Goal: Check status: Check status

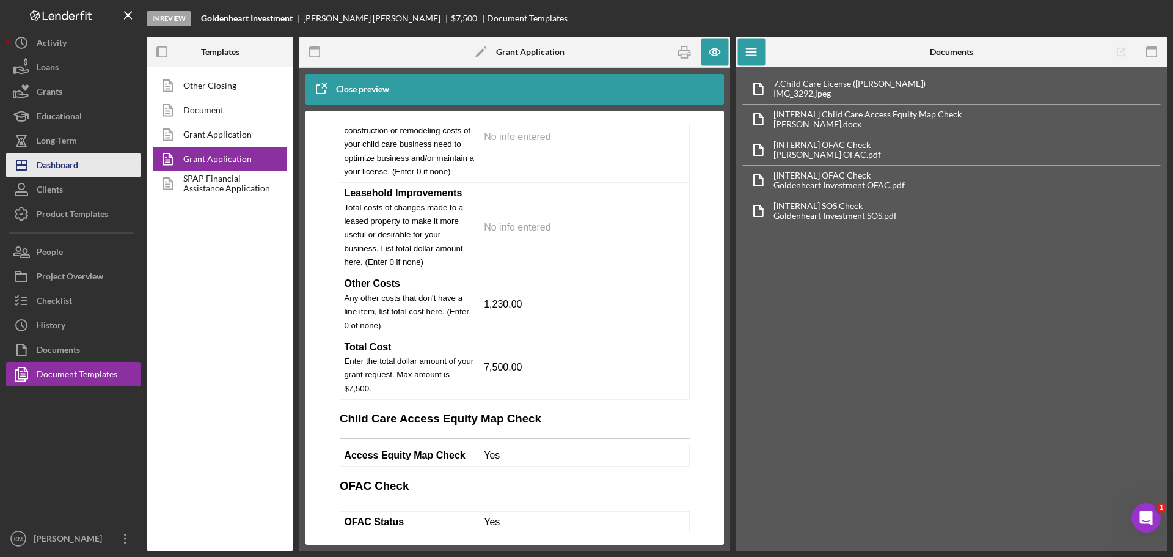
click at [57, 172] on div "Dashboard" at bounding box center [58, 166] width 42 height 27
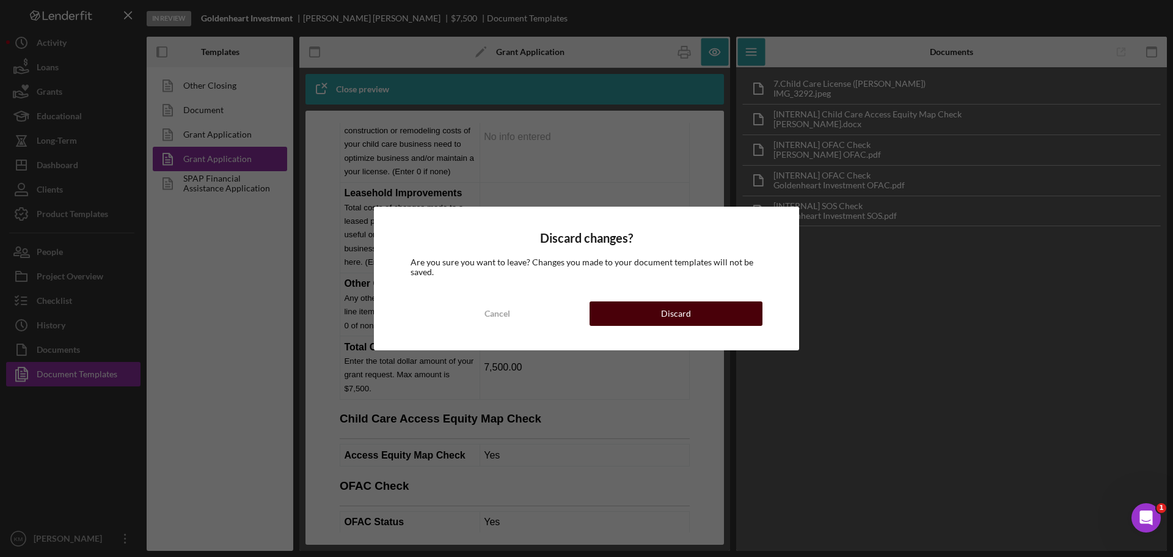
click at [685, 312] on div "Discard" at bounding box center [676, 313] width 30 height 24
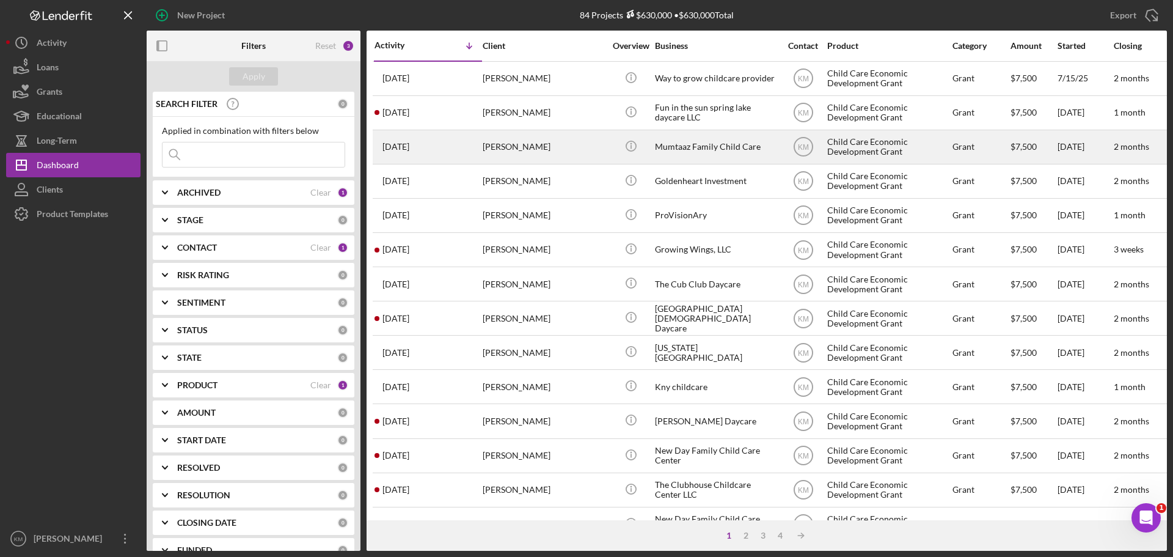
click at [511, 150] on div "[PERSON_NAME]" at bounding box center [544, 147] width 122 height 32
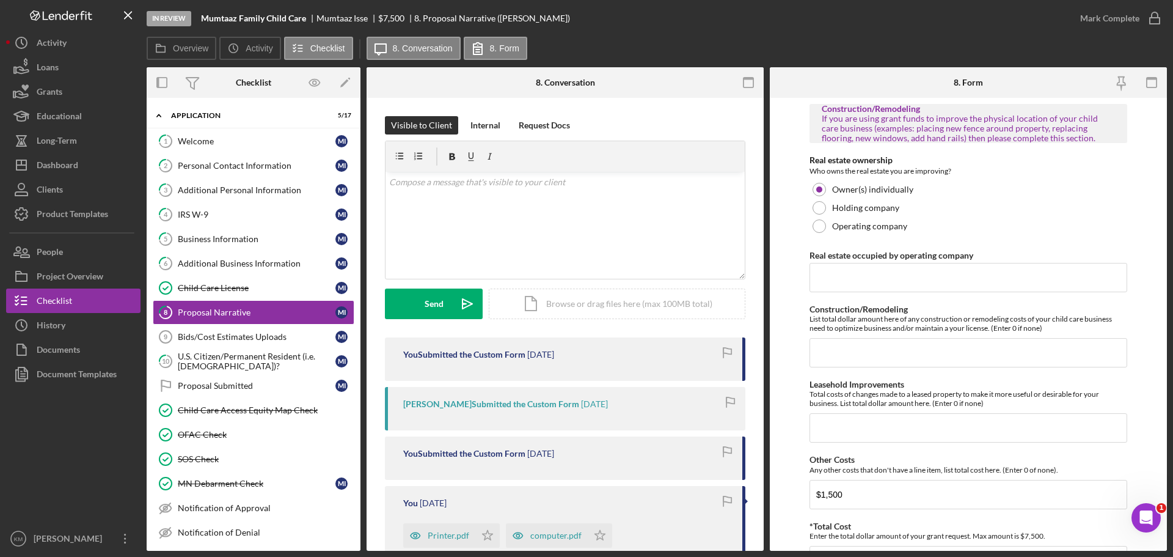
scroll to position [802, 0]
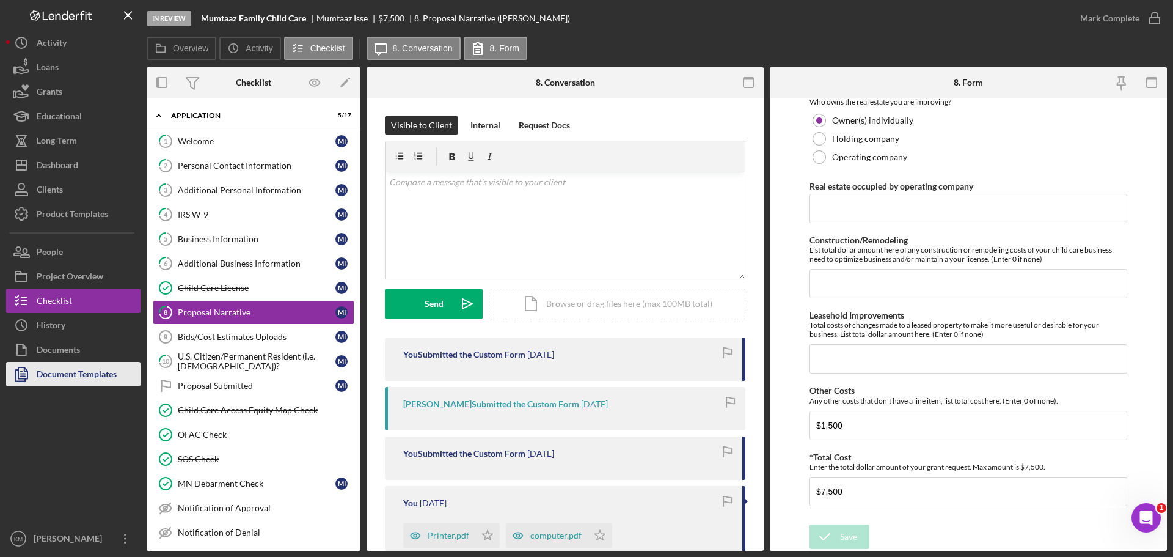
click at [123, 365] on button "Document Templates" at bounding box center [73, 374] width 134 height 24
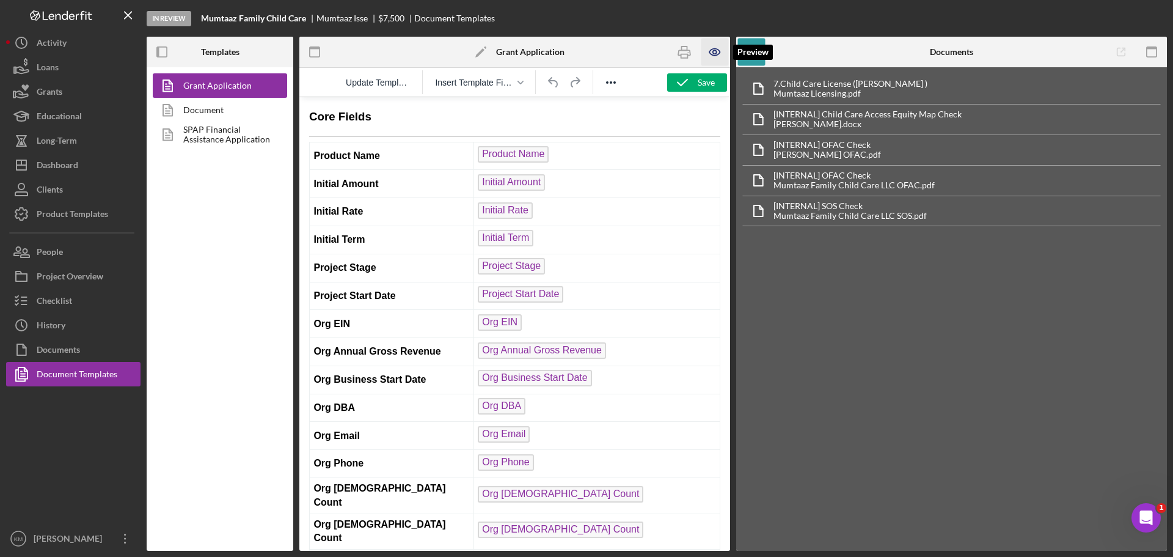
click at [718, 51] on icon "button" at bounding box center [714, 51] width 27 height 27
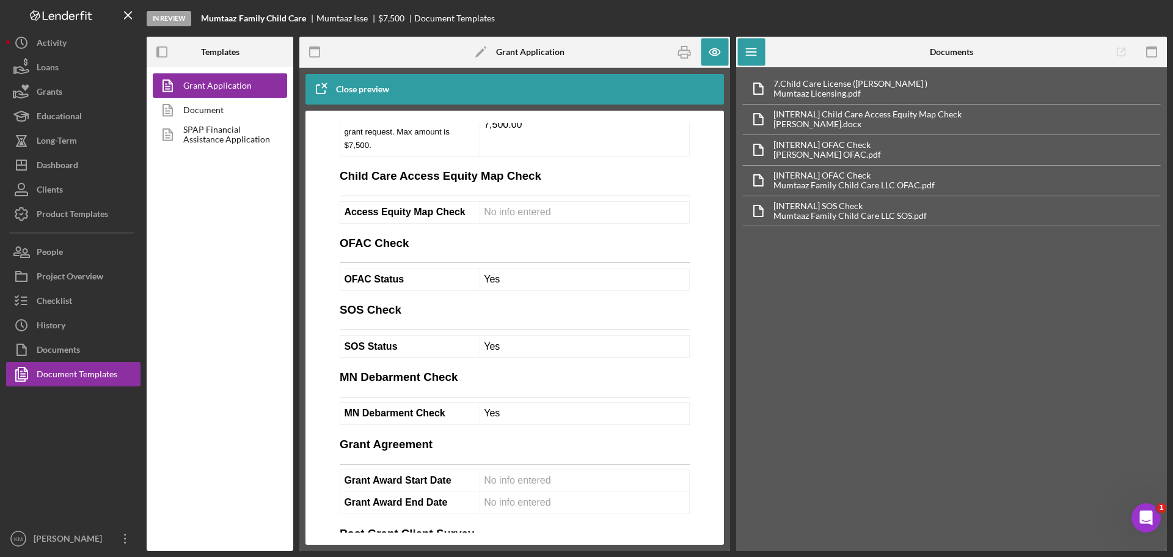
scroll to position [7776, 0]
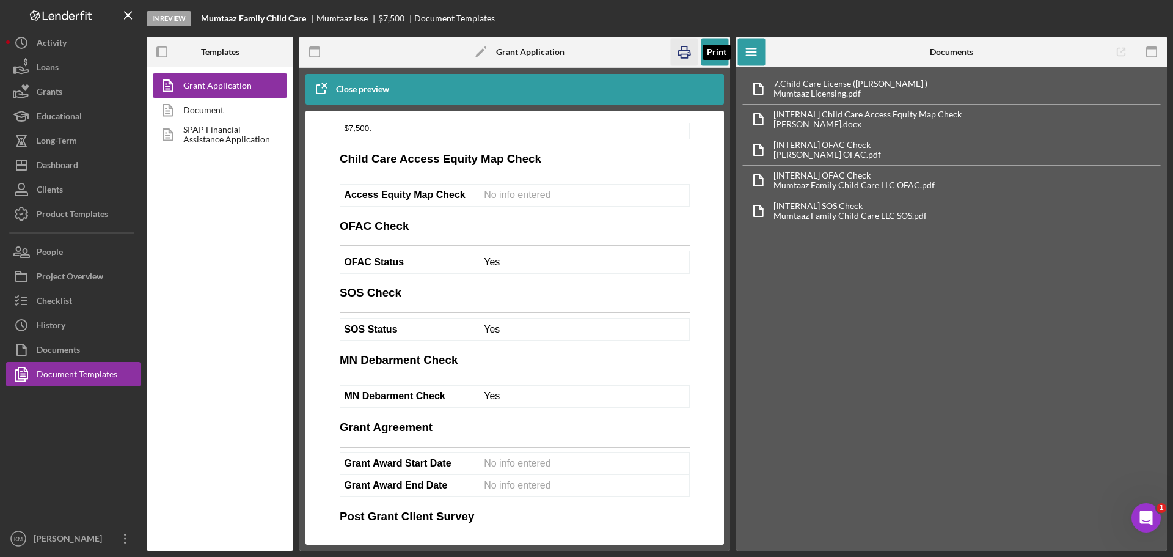
click at [682, 47] on rect "button" at bounding box center [684, 48] width 5 height 4
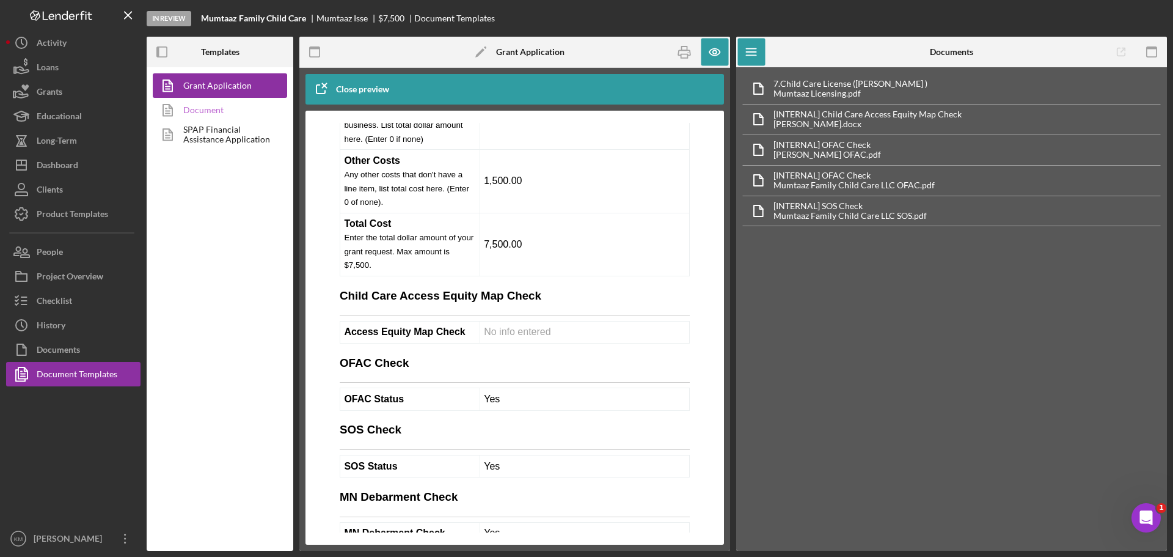
click at [225, 111] on link "Document" at bounding box center [217, 110] width 128 height 24
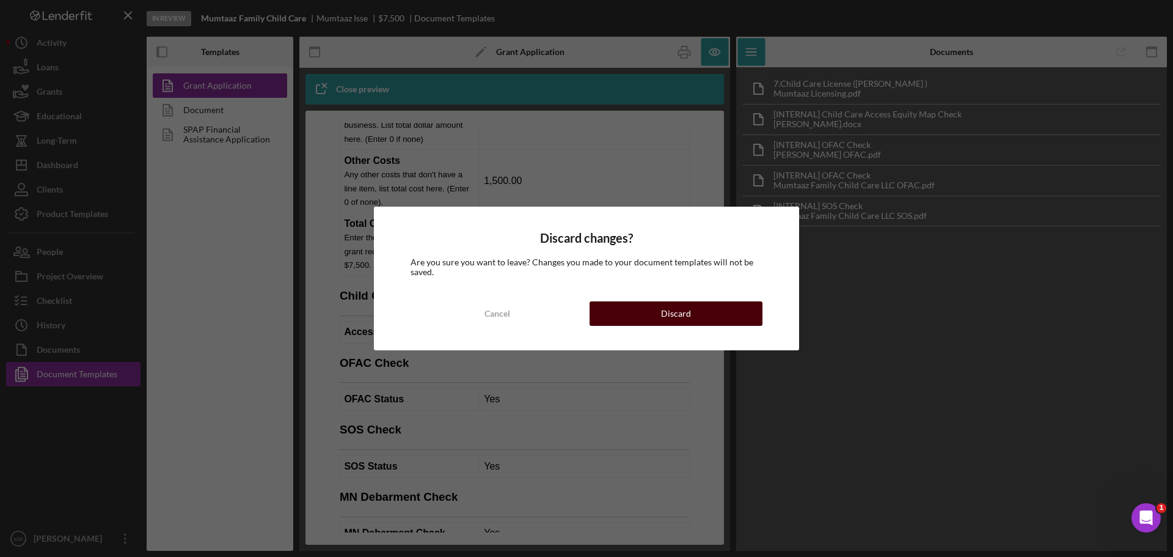
click at [640, 320] on button "Discard" at bounding box center [676, 313] width 173 height 24
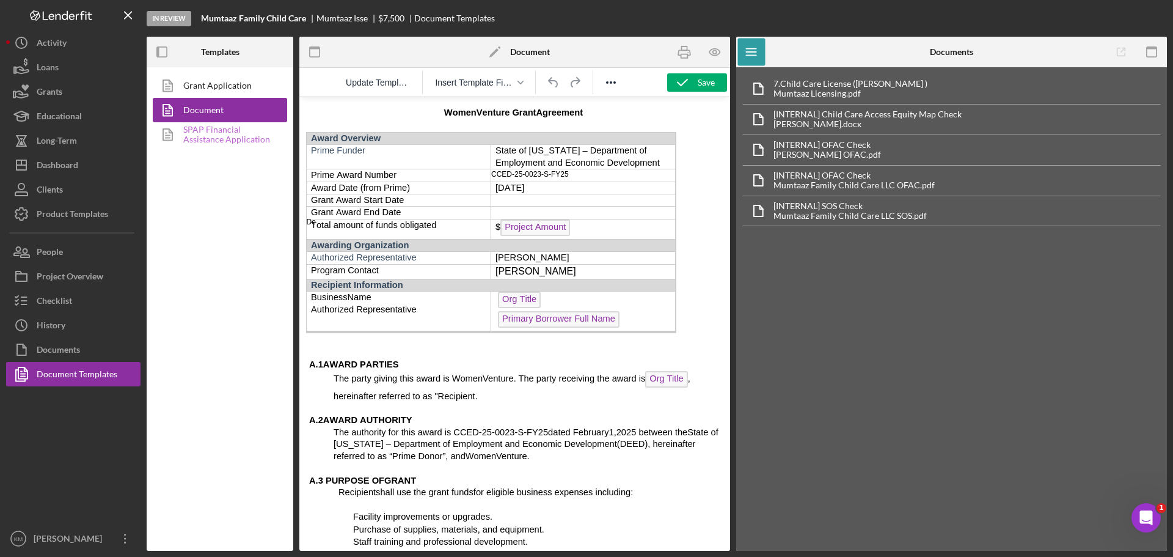
click at [229, 131] on link "SPAP Financial Assistance Application" at bounding box center [217, 134] width 128 height 24
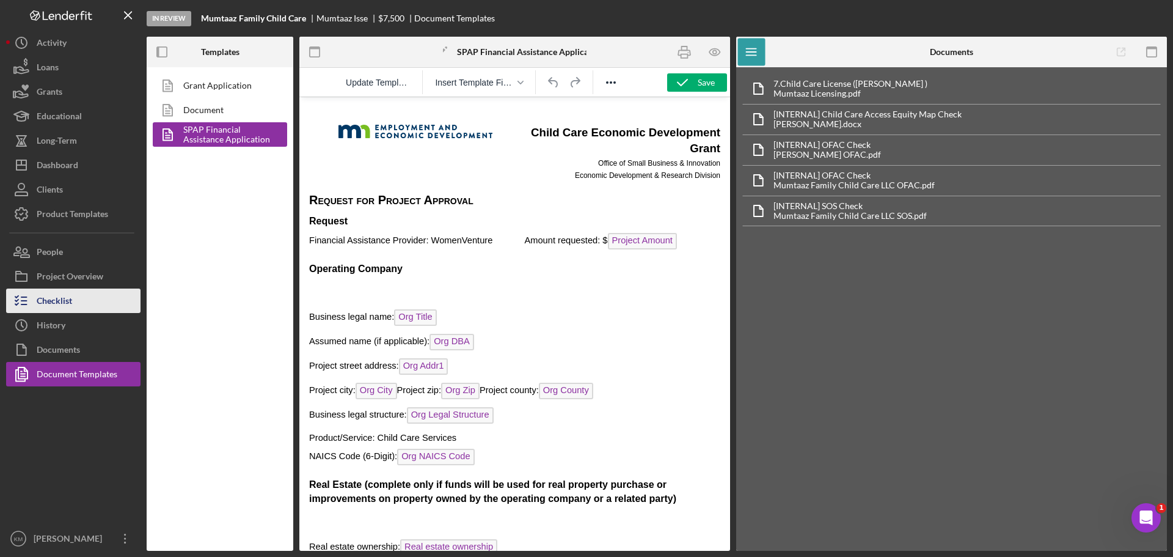
click at [71, 303] on div "Checklist" at bounding box center [54, 301] width 35 height 27
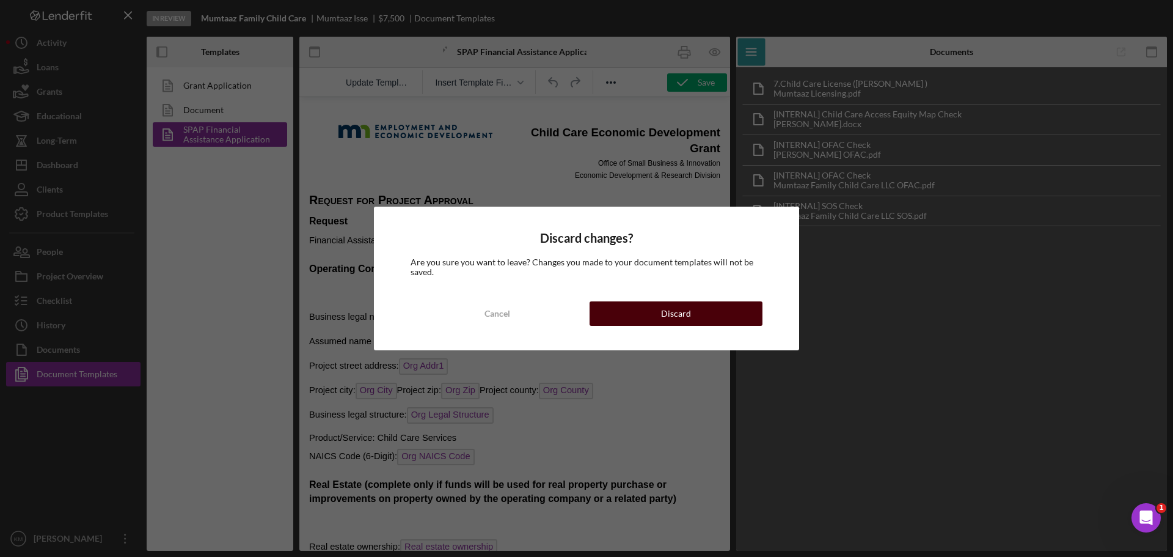
click at [646, 307] on button "Discard" at bounding box center [676, 313] width 173 height 24
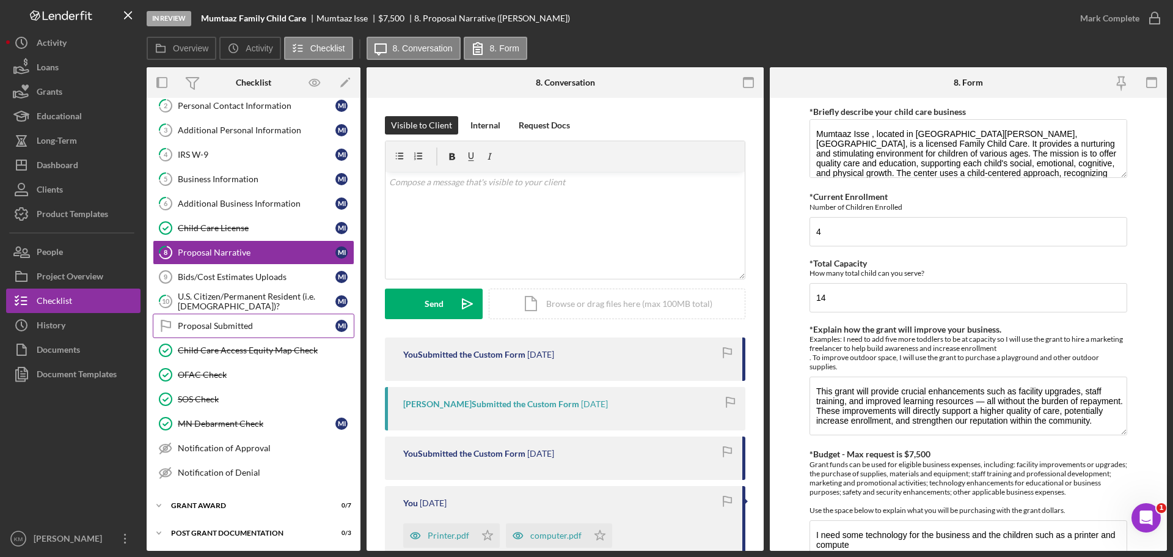
scroll to position [61, 0]
click at [995, 30] on div "In Review Mumtaaz Family Child Care Mumtaaz Isse $7,500 $7,500 8. Proposal Narr…" at bounding box center [607, 18] width 921 height 37
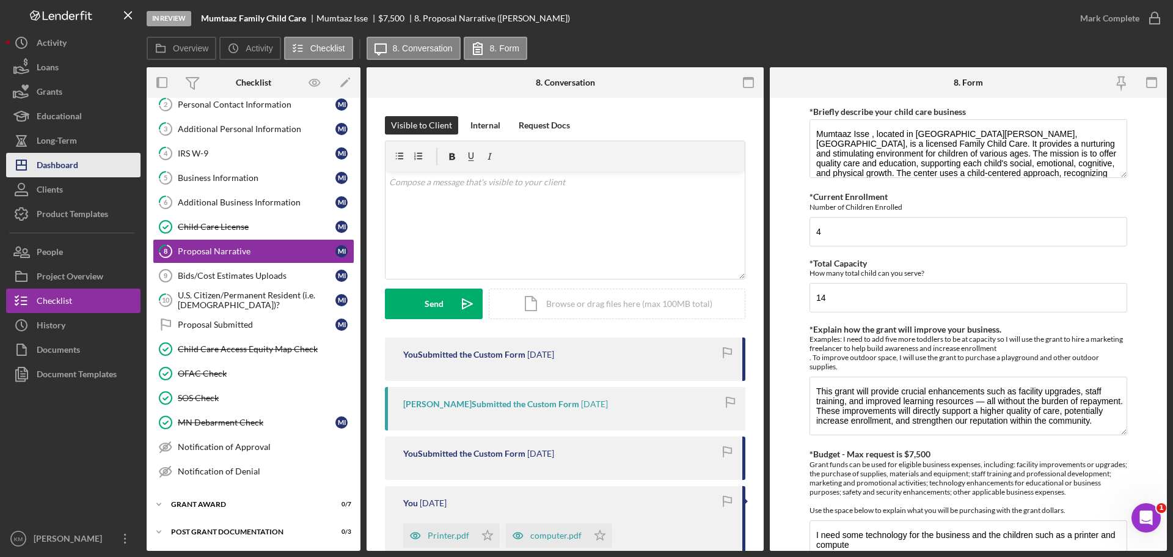
click at [50, 167] on div "Dashboard" at bounding box center [58, 166] width 42 height 27
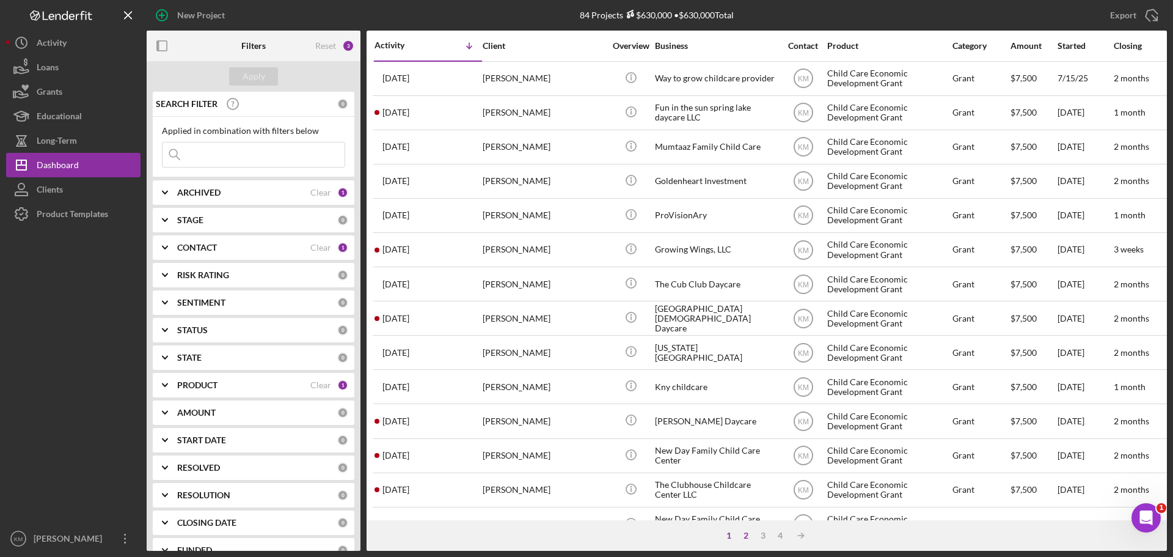
click at [743, 534] on div "2" at bounding box center [745, 535] width 17 height 10
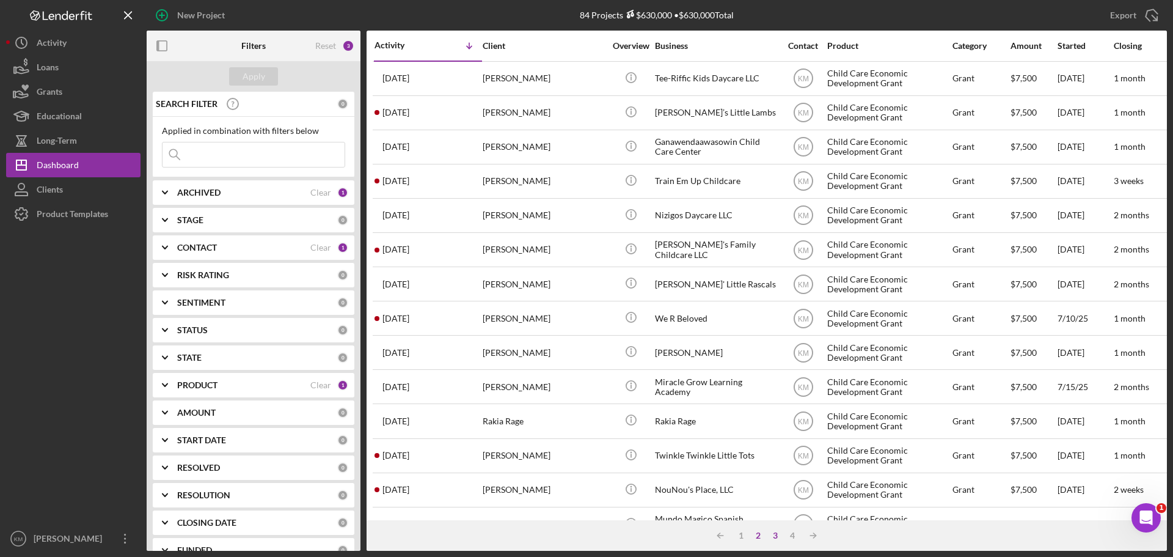
click at [778, 535] on div "3" at bounding box center [775, 535] width 17 height 10
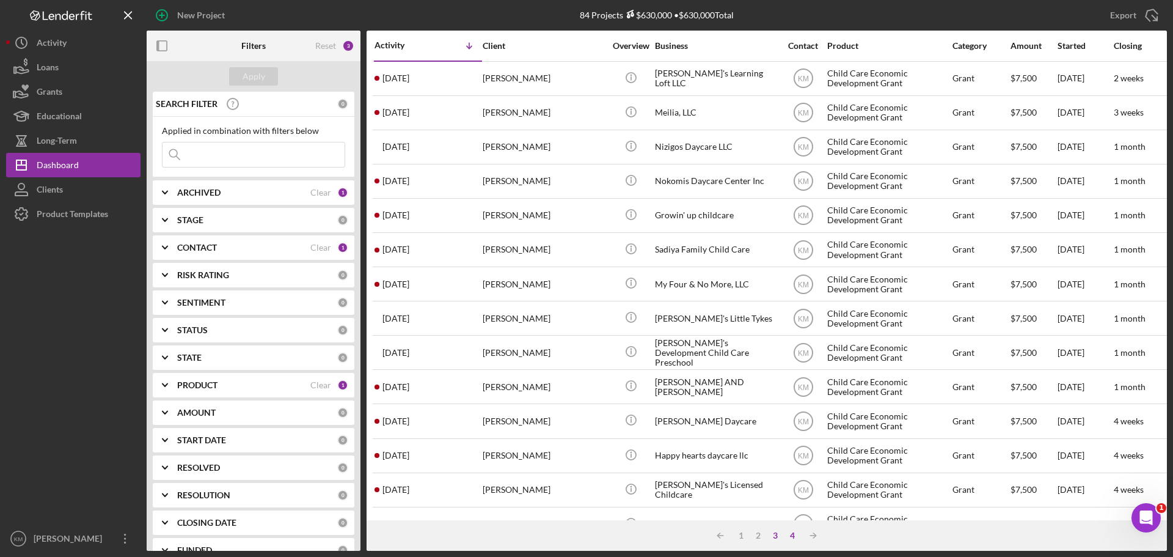
click at [794, 534] on div "4" at bounding box center [792, 535] width 17 height 10
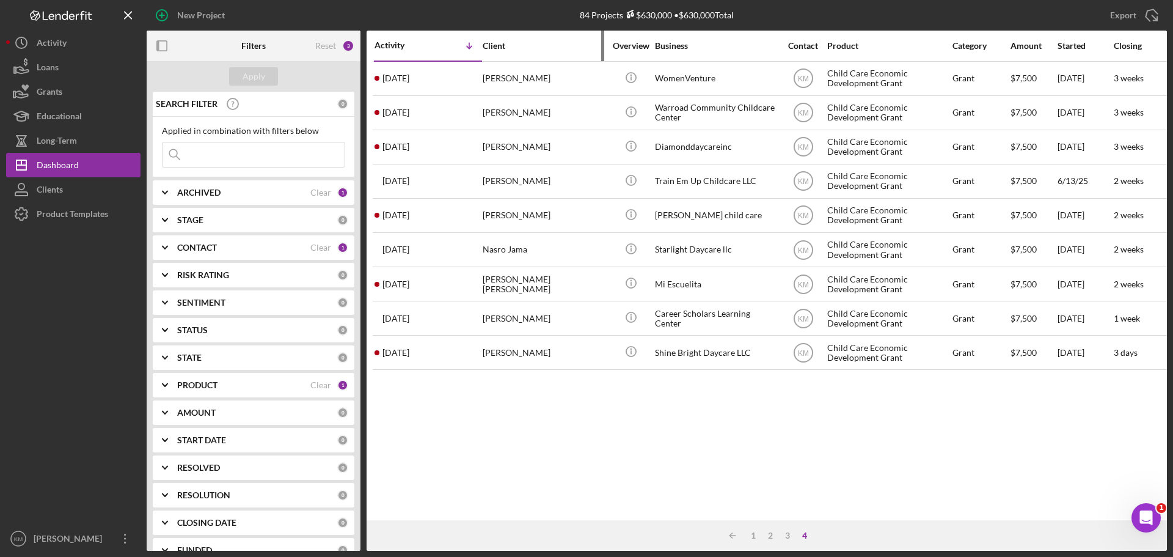
click at [487, 55] on div "Client" at bounding box center [544, 45] width 122 height 29
click at [755, 538] on div "1" at bounding box center [753, 535] width 17 height 10
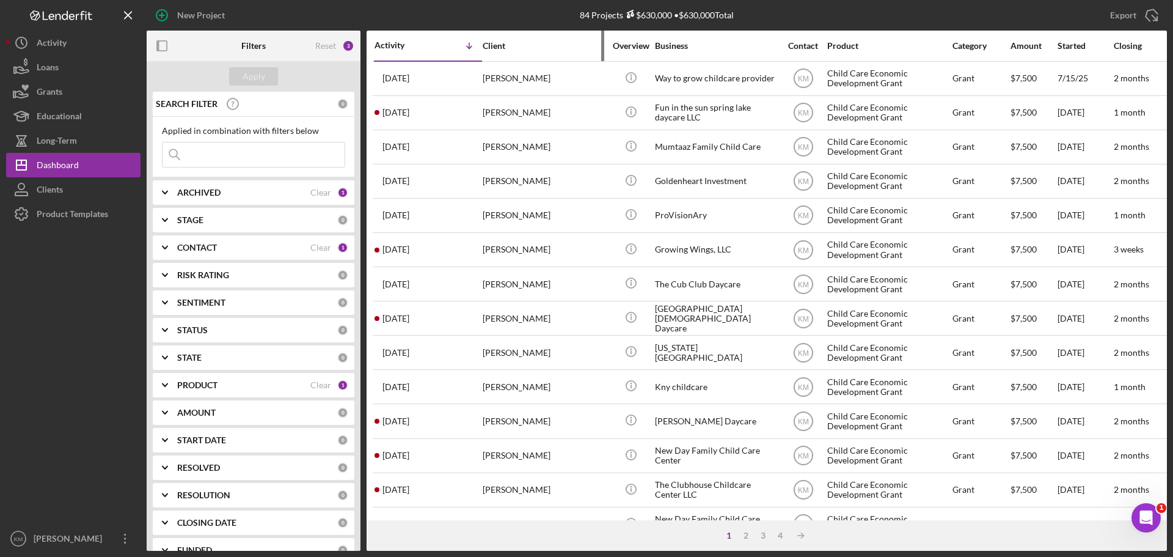
click at [494, 46] on div "Client" at bounding box center [544, 46] width 122 height 10
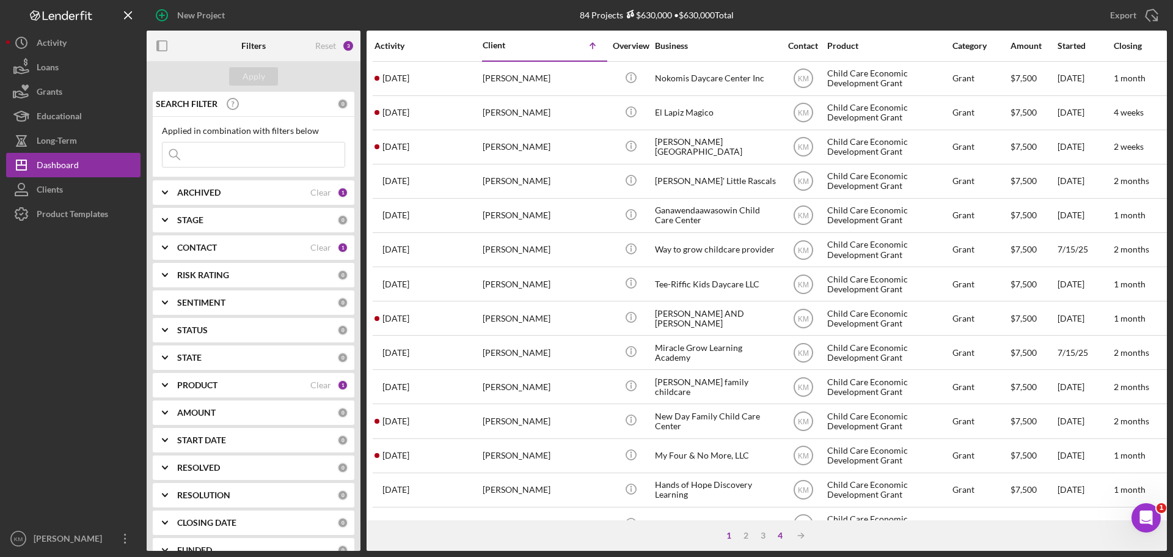
click at [782, 533] on div "4" at bounding box center [780, 535] width 17 height 10
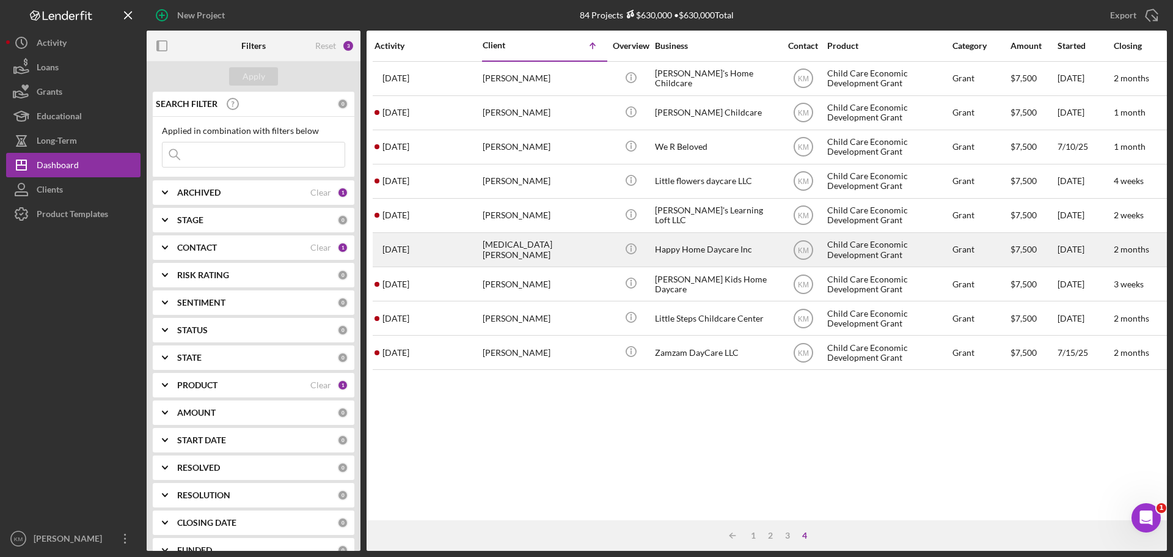
click at [510, 249] on div "[MEDICAL_DATA][PERSON_NAME]" at bounding box center [544, 249] width 122 height 32
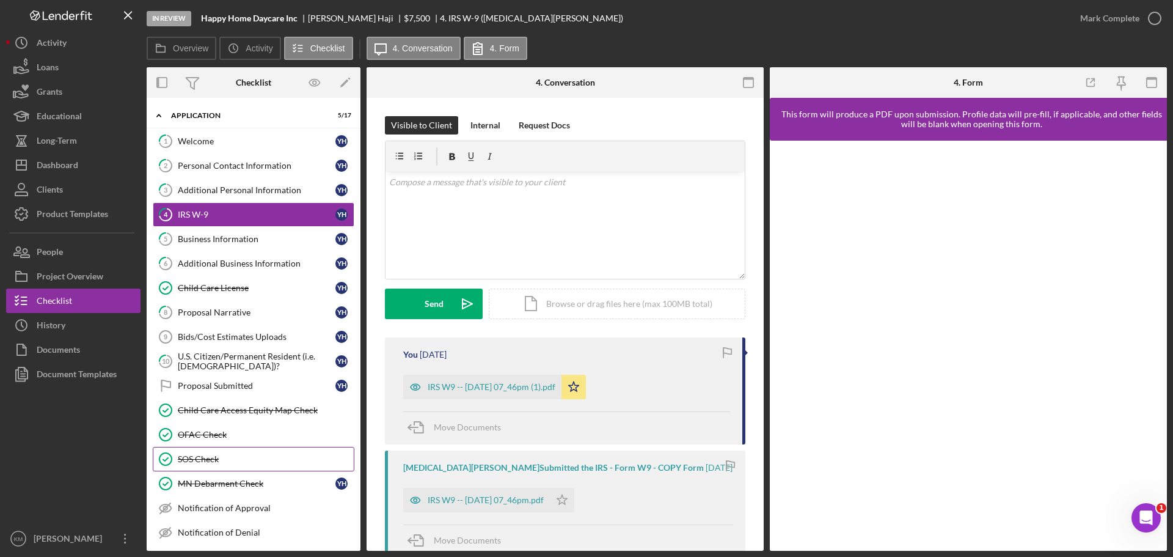
click at [242, 453] on link "SOS Check SOS Check" at bounding box center [254, 459] width 202 height 24
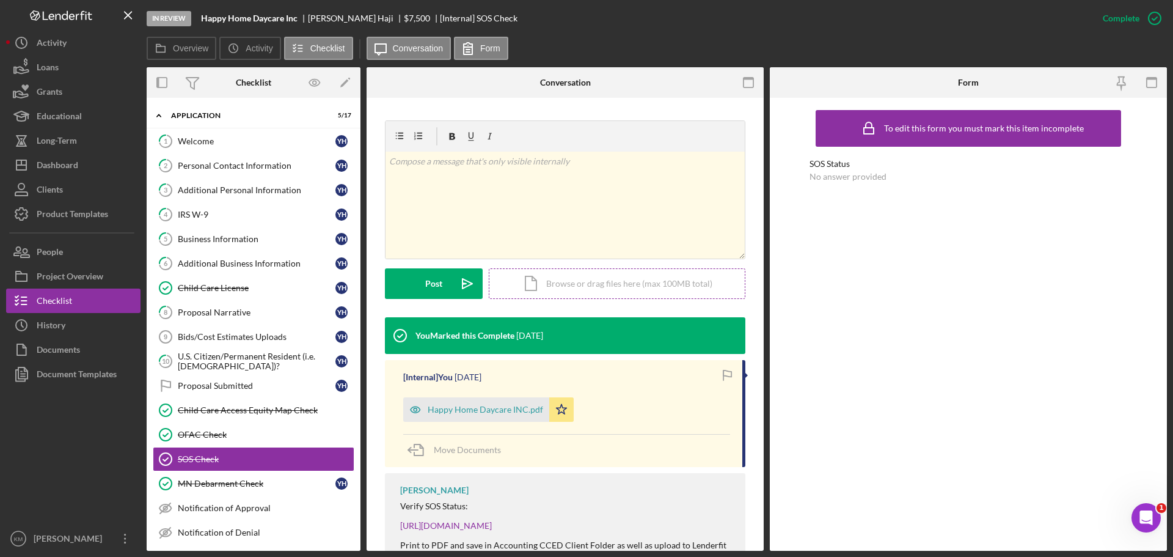
scroll to position [183, 0]
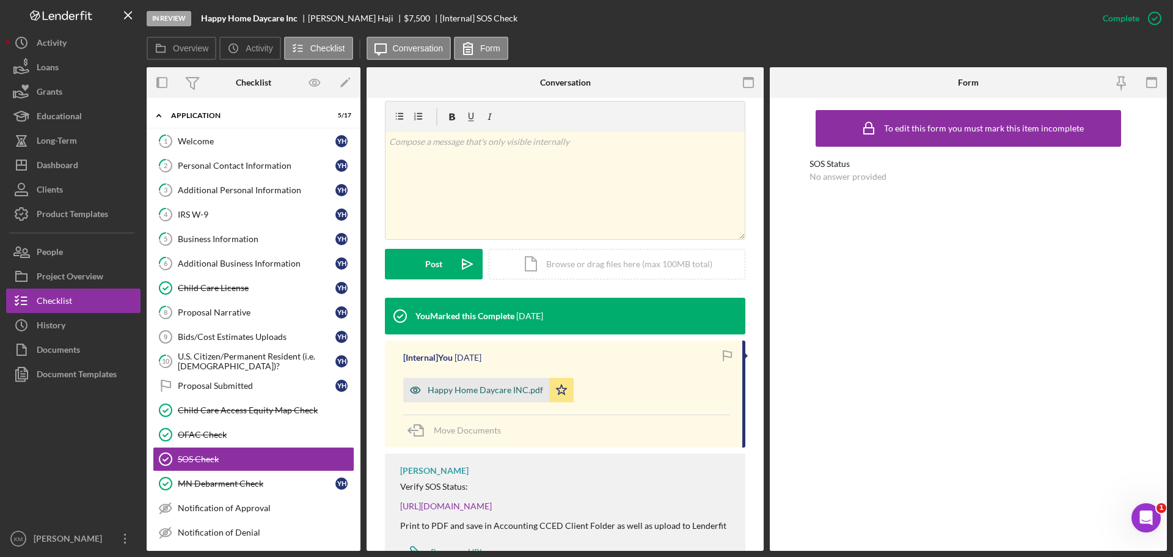
click at [502, 389] on div "Happy Home Daycare INC.pdf" at bounding box center [485, 390] width 115 height 10
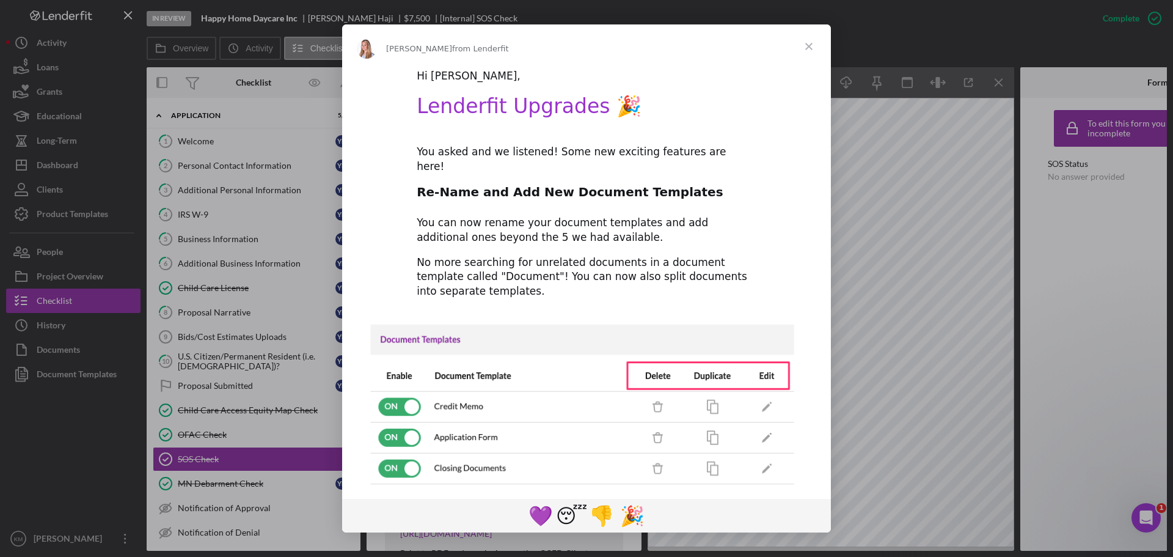
scroll to position [0, 0]
